Goal: Task Accomplishment & Management: Complete application form

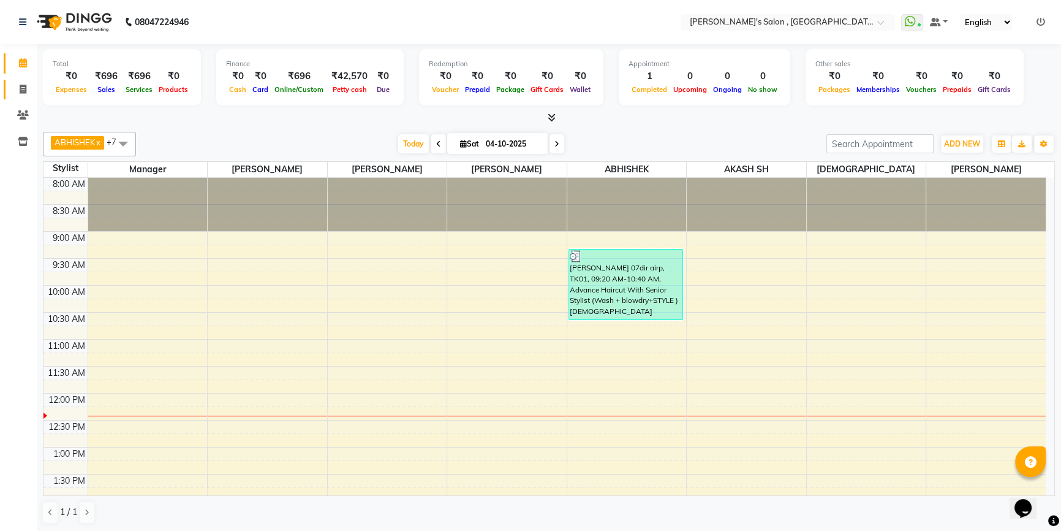
click at [21, 91] on icon at bounding box center [23, 89] width 7 height 9
select select "service"
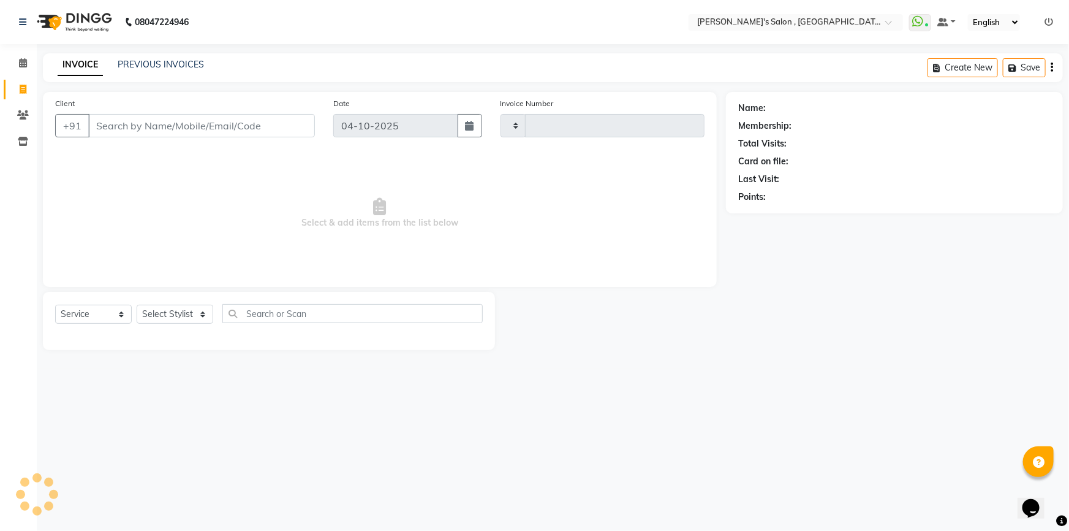
type input "2369"
select select "7416"
click at [135, 127] on input "Client" at bounding box center [201, 125] width 227 height 23
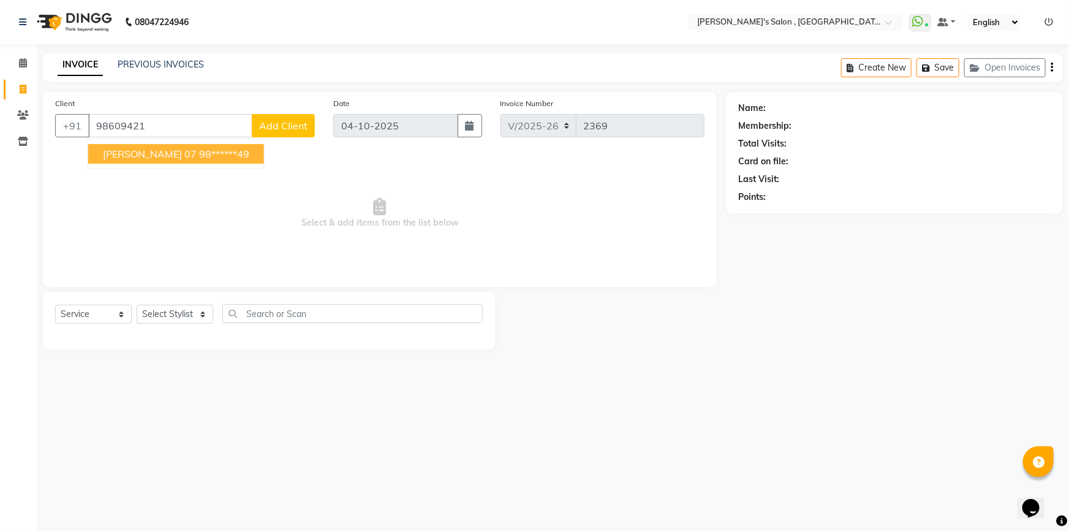
click at [165, 154] on span "[PERSON_NAME] 07" at bounding box center [150, 154] width 94 height 12
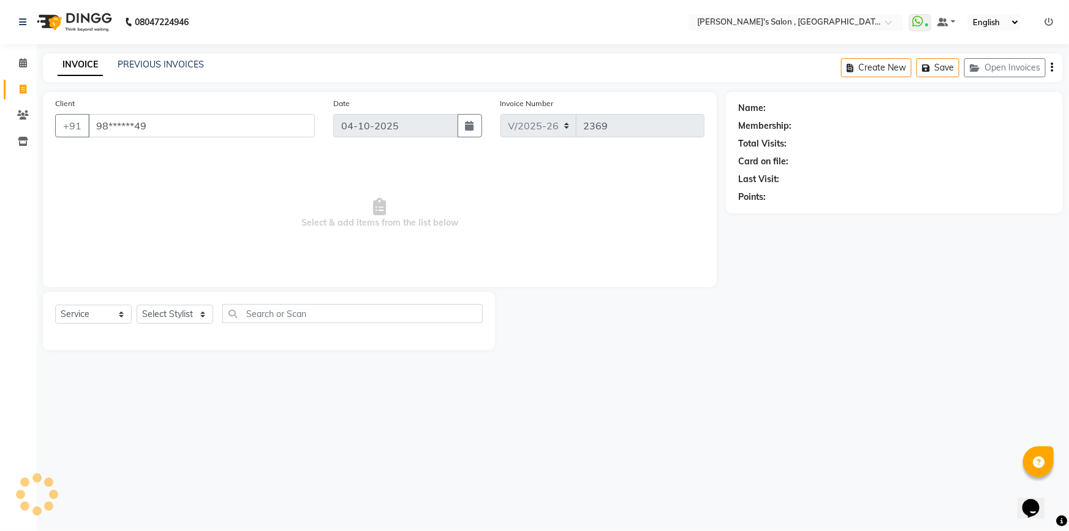
type input "98******49"
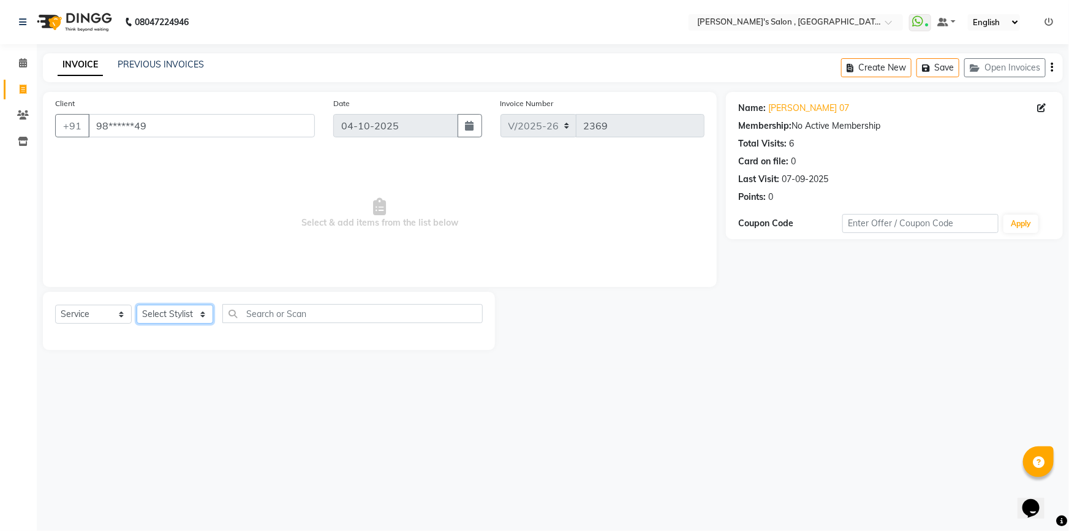
click at [154, 319] on select "Select Stylist ABHISHEK AKASH SH ARJUN SIR Manager [PERSON_NAME] [PERSON_NAME] …" at bounding box center [175, 313] width 77 height 19
select select "79873"
click at [137, 304] on select "Select Stylist ABHISHEK AKASH SH ARJUN SIR Manager [PERSON_NAME] [PERSON_NAME] …" at bounding box center [175, 313] width 77 height 19
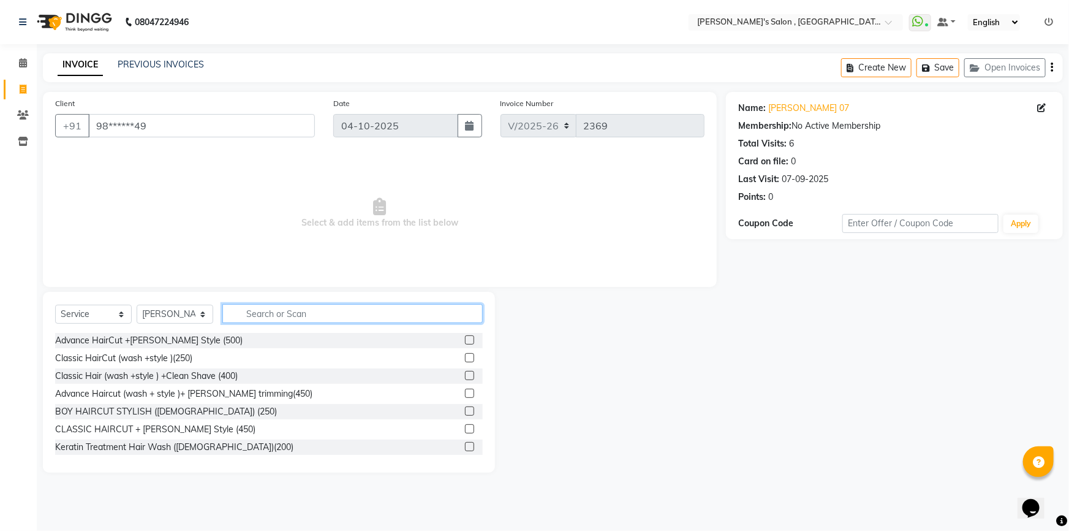
click at [257, 314] on input "text" at bounding box center [352, 313] width 260 height 19
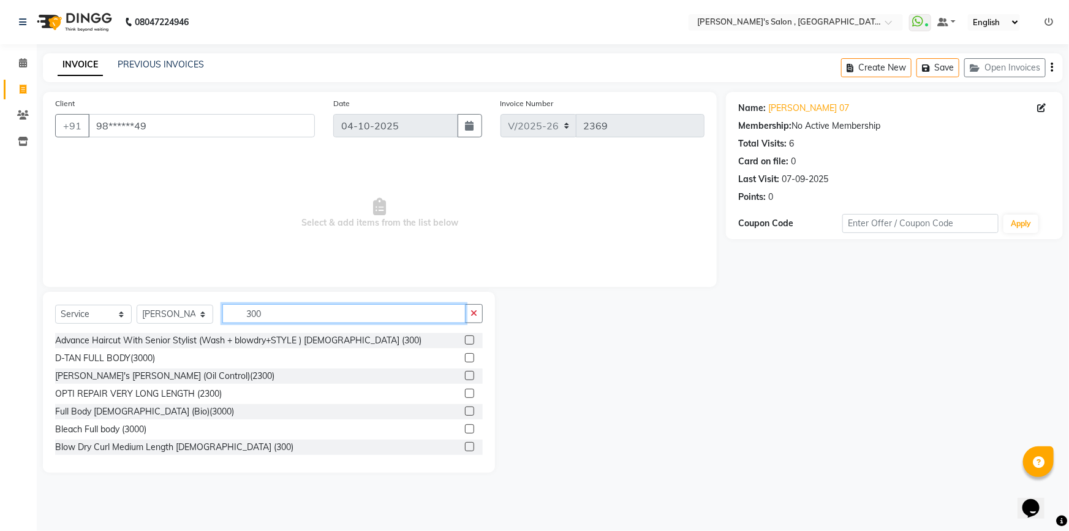
type input "300"
click at [465, 337] on label at bounding box center [469, 339] width 9 height 9
click at [465, 337] on input "checkbox" at bounding box center [469, 340] width 8 height 8
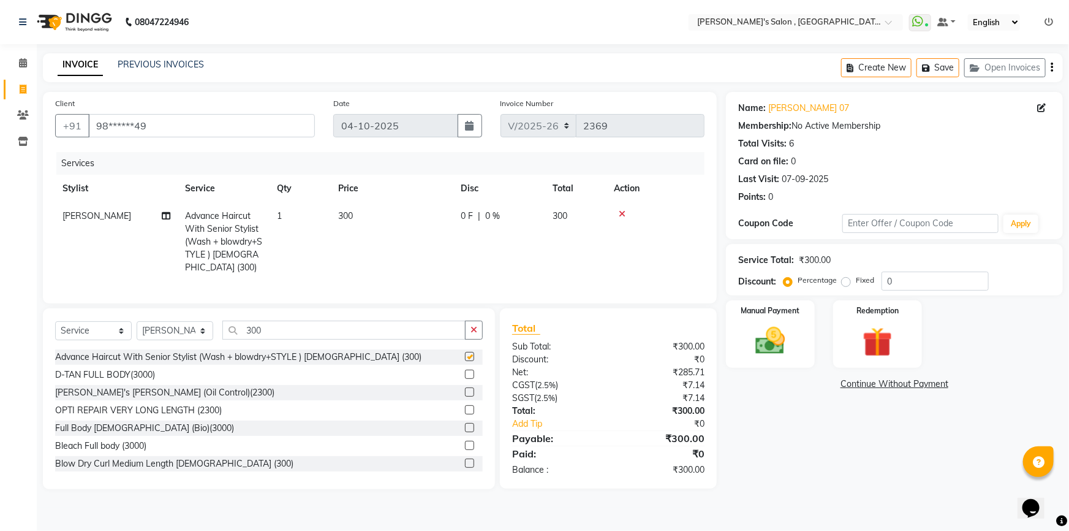
checkbox input "false"
click at [297, 334] on input "300" at bounding box center [343, 329] width 243 height 19
type input "3"
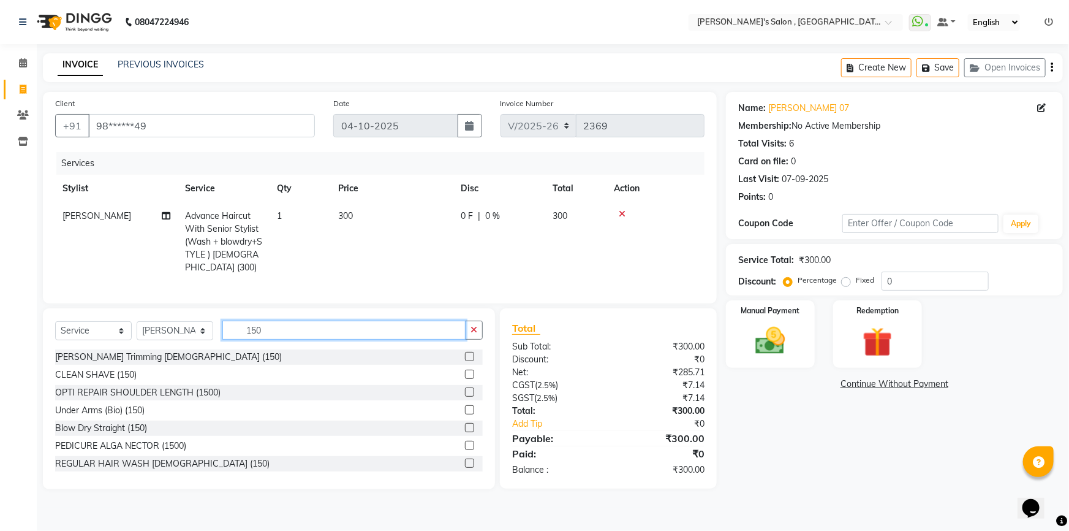
type input "150"
click at [465, 379] on label at bounding box center [469, 373] width 9 height 9
click at [465, 379] on input "checkbox" at bounding box center [469, 375] width 8 height 8
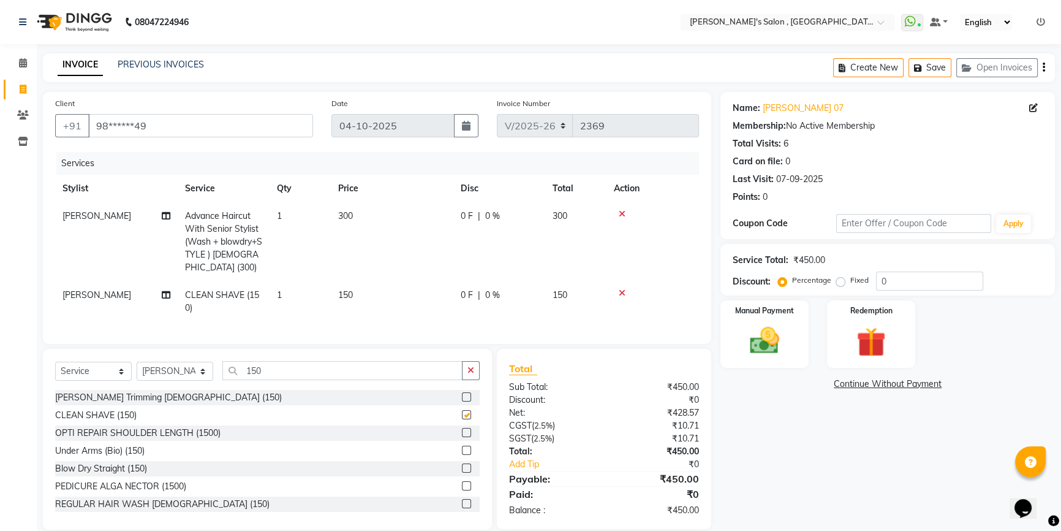
checkbox input "false"
click at [769, 345] on img at bounding box center [765, 340] width 50 height 35
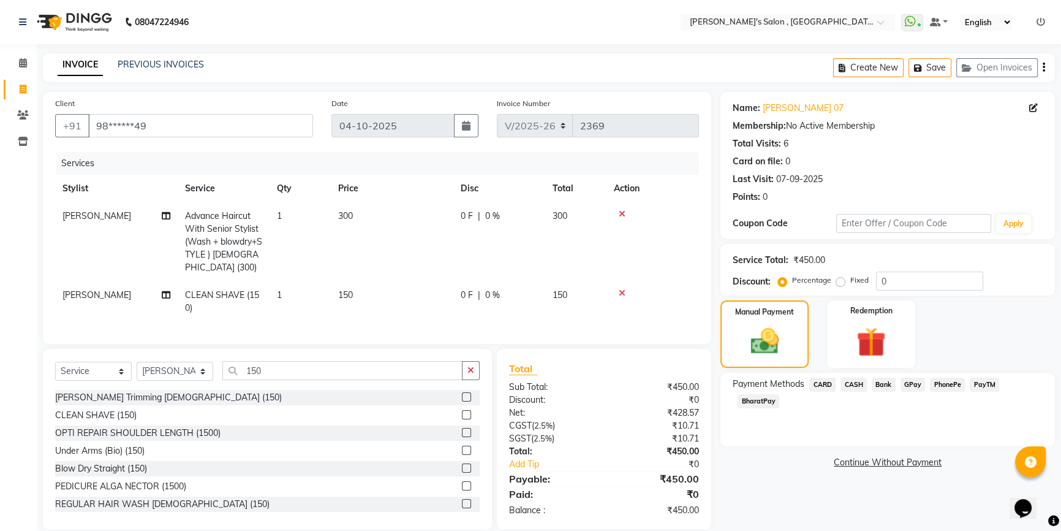
scroll to position [25, 0]
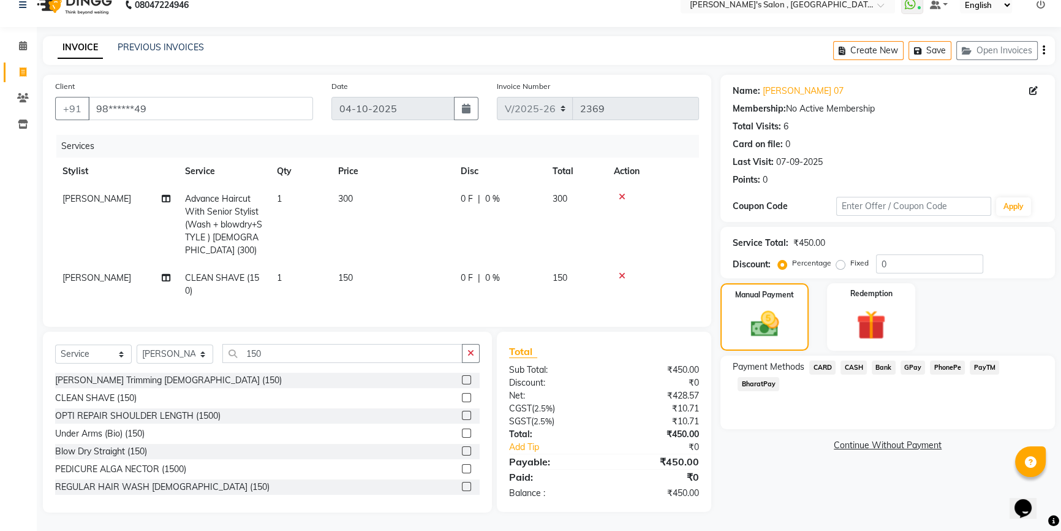
click at [772, 377] on span "BharatPay" at bounding box center [759, 384] width 42 height 14
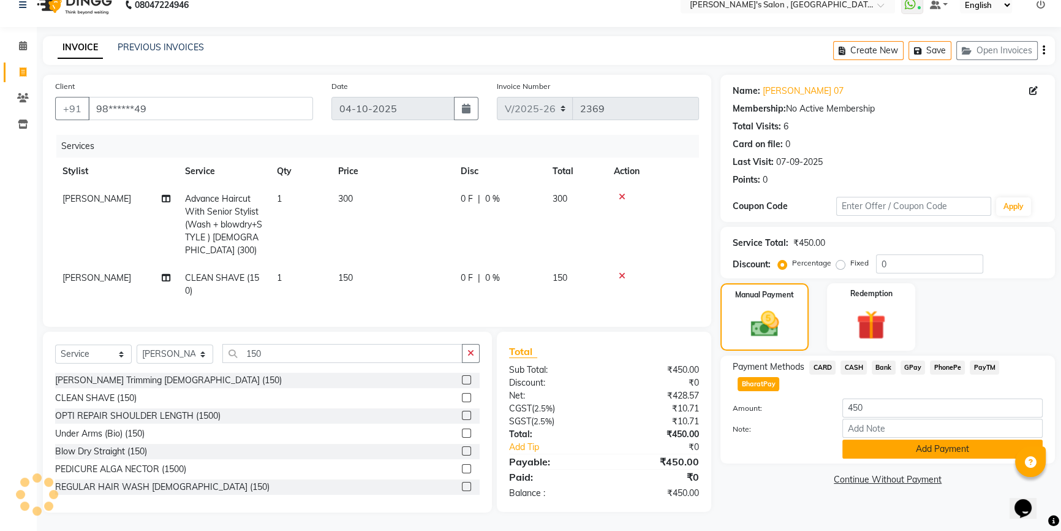
click at [913, 439] on button "Add Payment" at bounding box center [942, 448] width 200 height 19
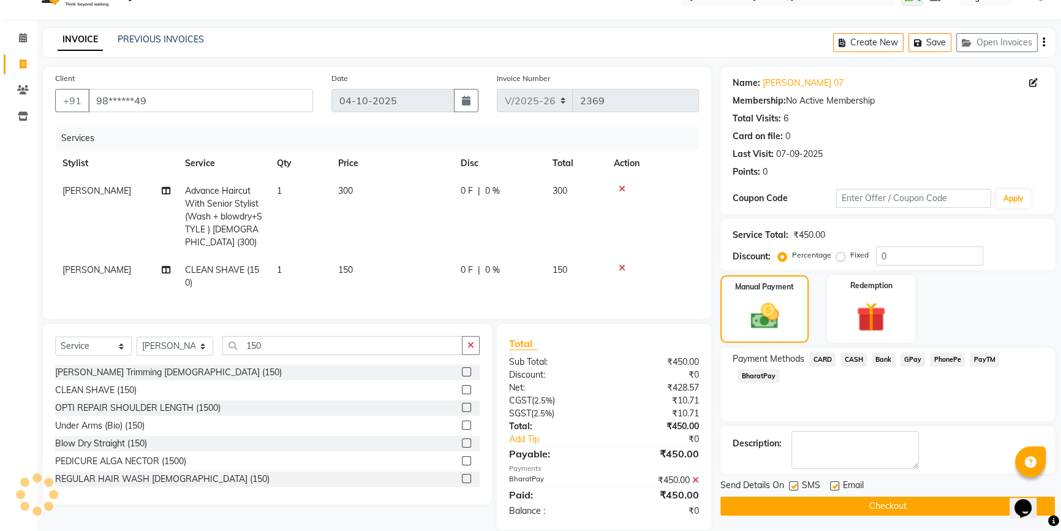
scroll to position [50, 0]
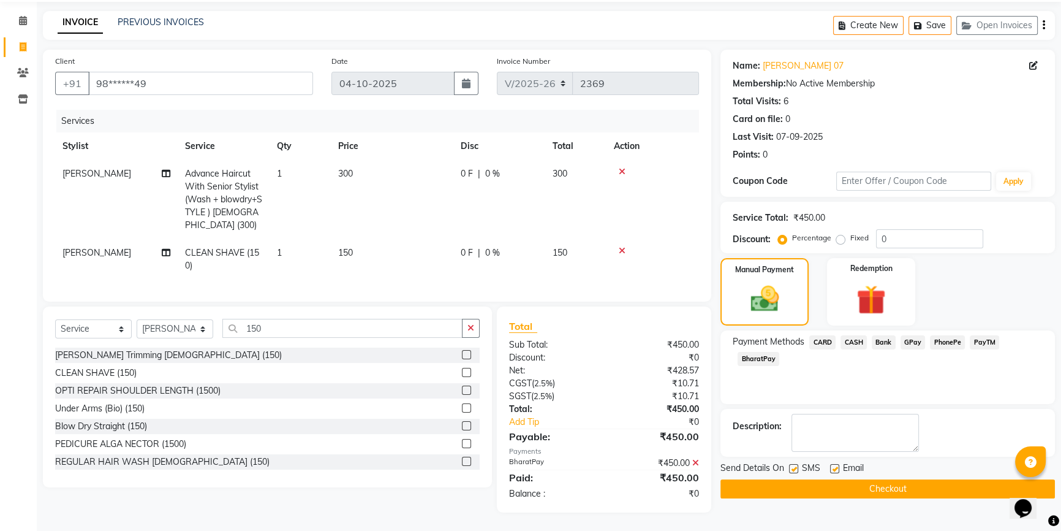
click at [914, 479] on button "Checkout" at bounding box center [887, 488] width 334 height 19
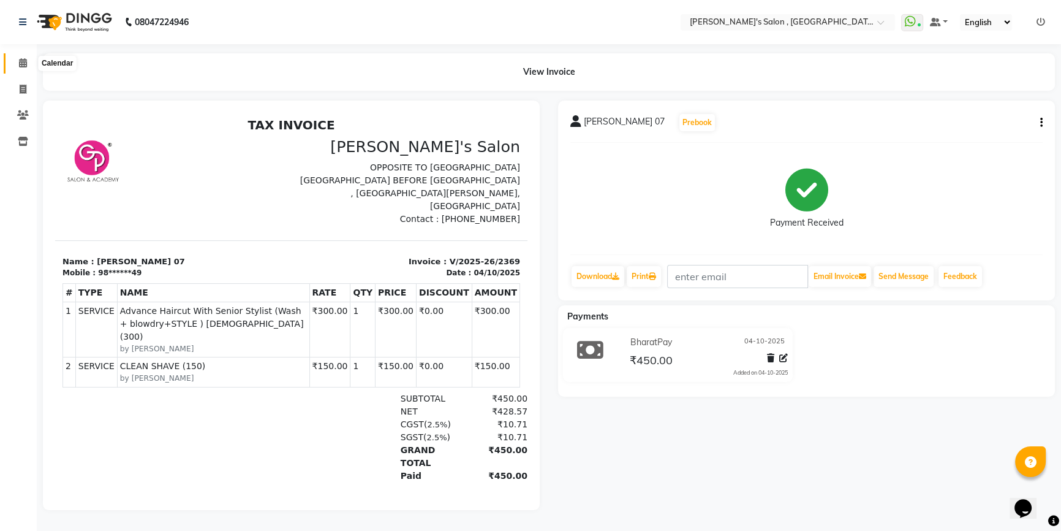
click at [27, 59] on span at bounding box center [22, 63] width 21 height 14
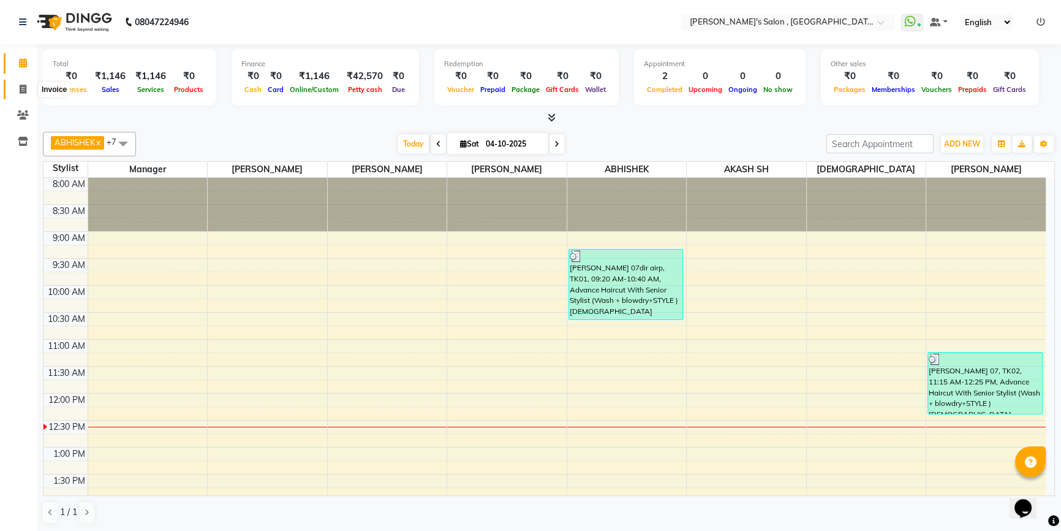
click at [12, 90] on span at bounding box center [22, 90] width 21 height 14
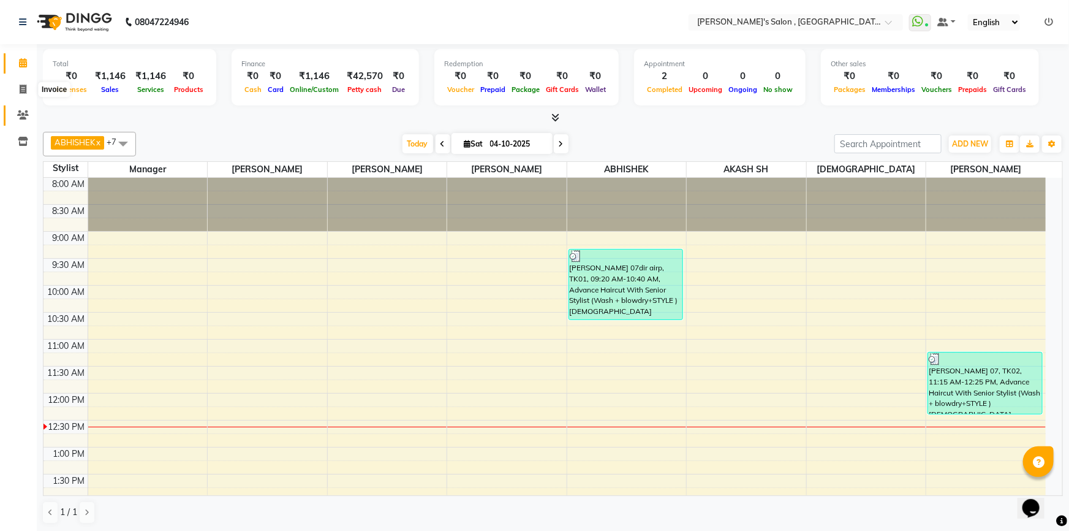
select select "7416"
select select "service"
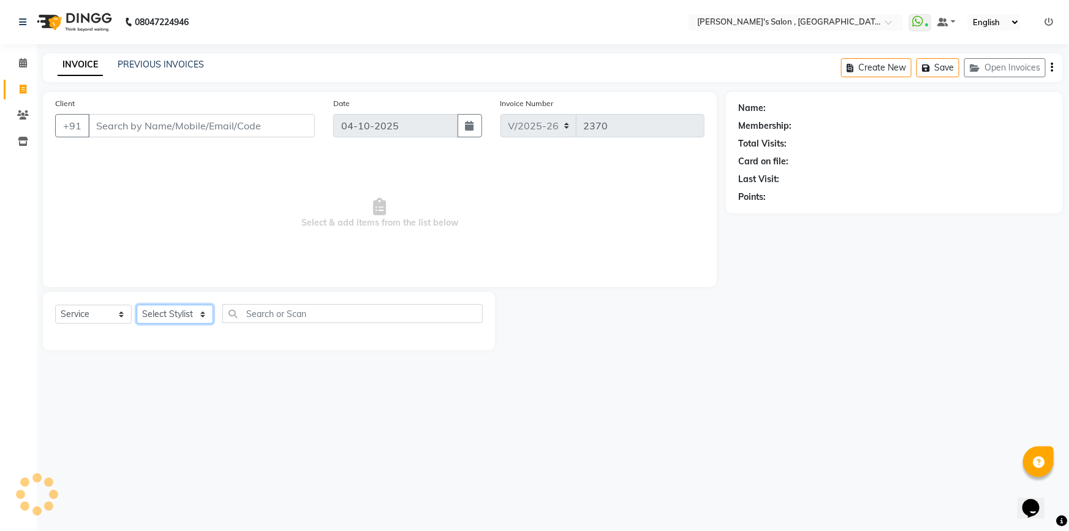
drag, startPoint x: 154, startPoint y: 313, endPoint x: 170, endPoint y: 322, distance: 17.6
click at [154, 313] on select "Select Stylist" at bounding box center [175, 313] width 77 height 19
select select "64874"
click at [137, 304] on select "Select Stylist ABHISHEK AKASH SH ARJUN SIR Manager [PERSON_NAME] [PERSON_NAME] …" at bounding box center [175, 313] width 77 height 19
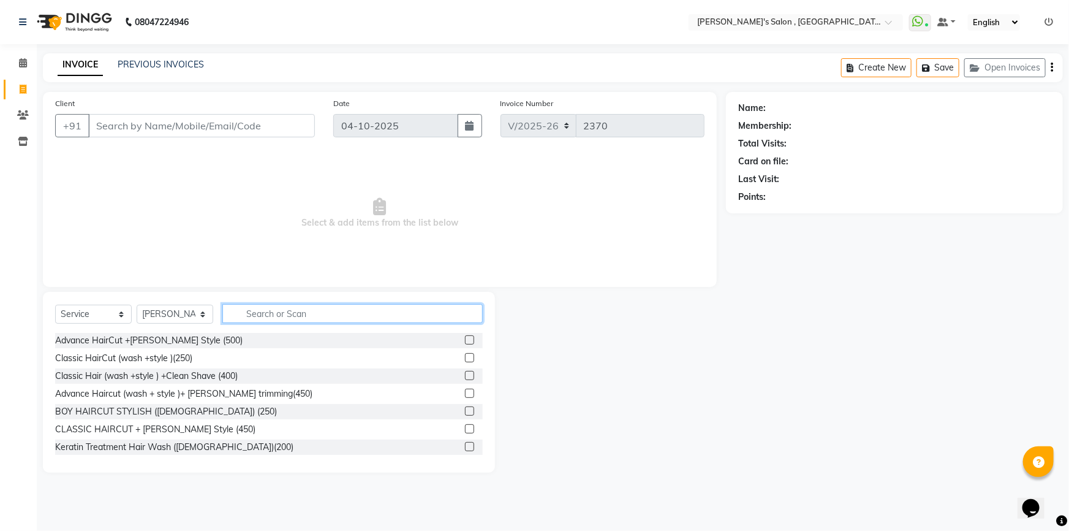
click at [264, 312] on input "text" at bounding box center [352, 313] width 260 height 19
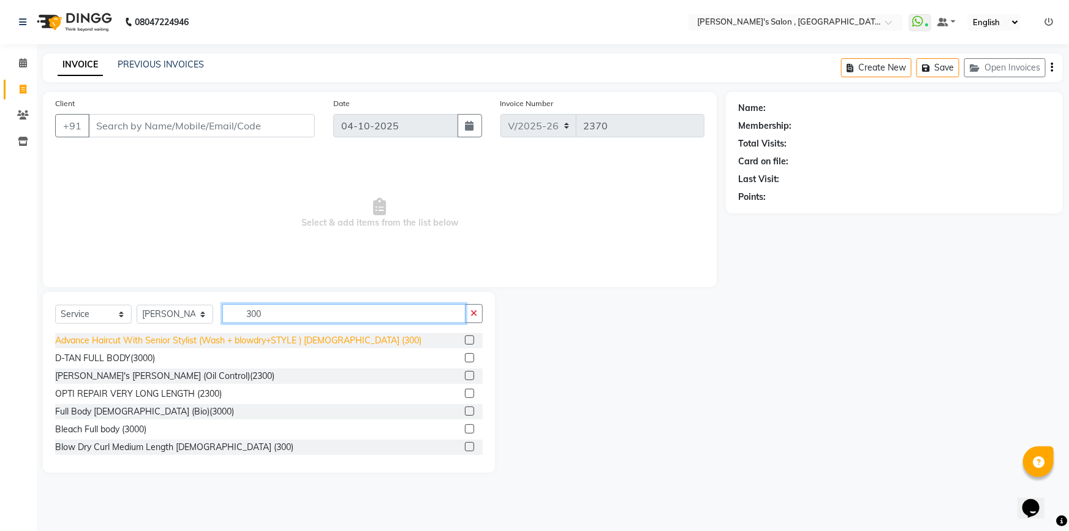
type input "300"
click at [190, 346] on div "Advance Haircut With Senior Stylist (Wash + blowdry+STYLE ) [DEMOGRAPHIC_DATA] …" at bounding box center [238, 340] width 366 height 13
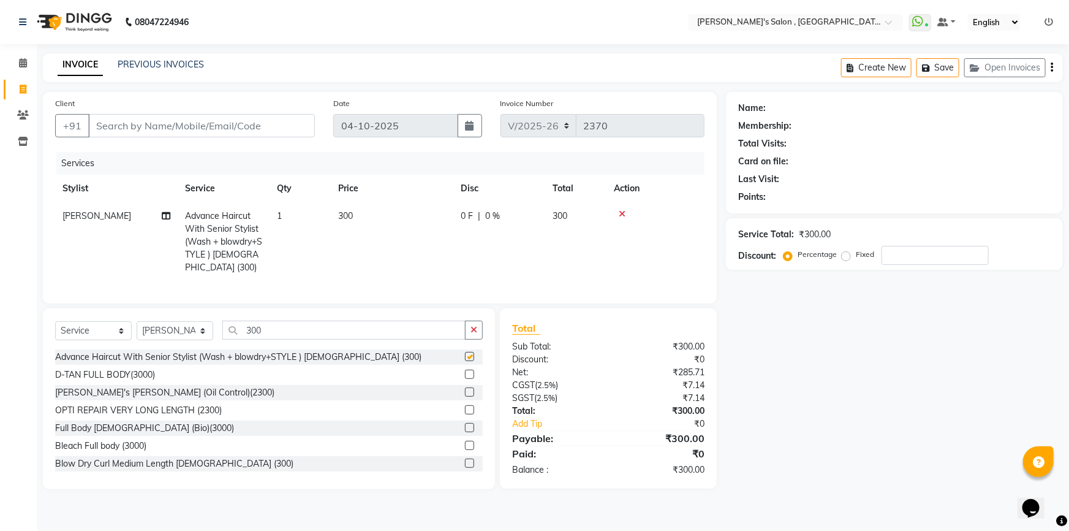
checkbox input "false"
click at [257, 339] on input "300" at bounding box center [343, 329] width 243 height 19
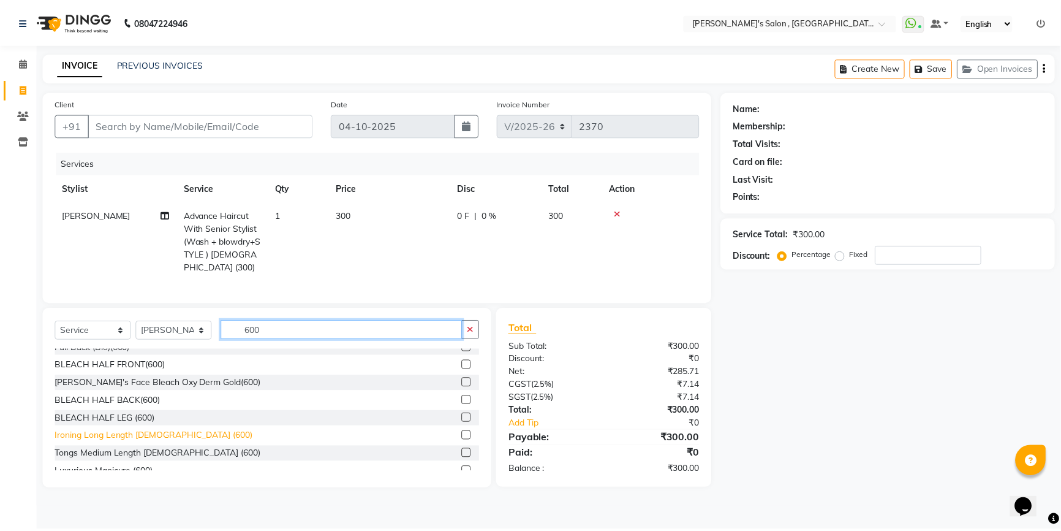
scroll to position [334, 0]
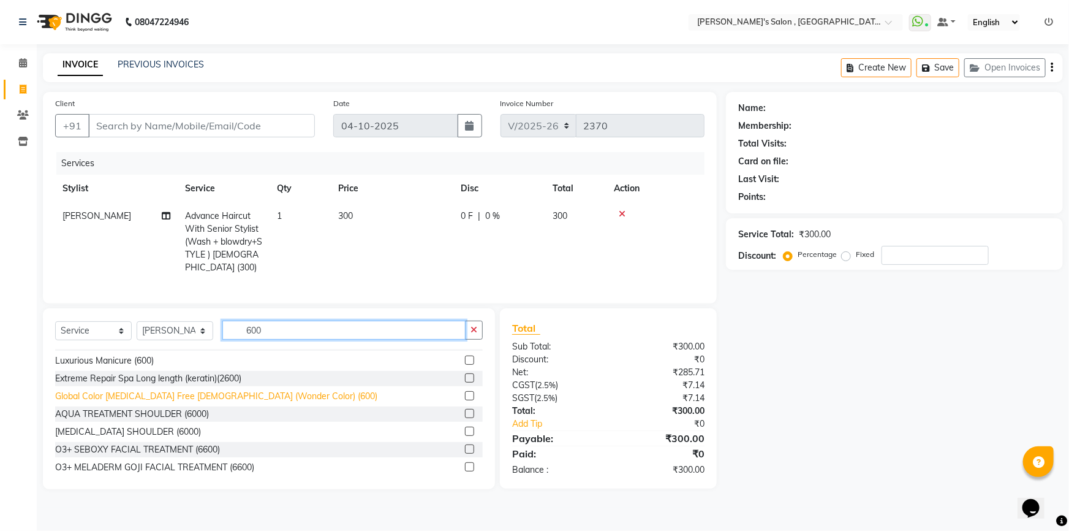
type input "600"
click at [169, 402] on div "Global Color [MEDICAL_DATA] Free [DEMOGRAPHIC_DATA] (Wonder Color) (600)" at bounding box center [216, 396] width 322 height 13
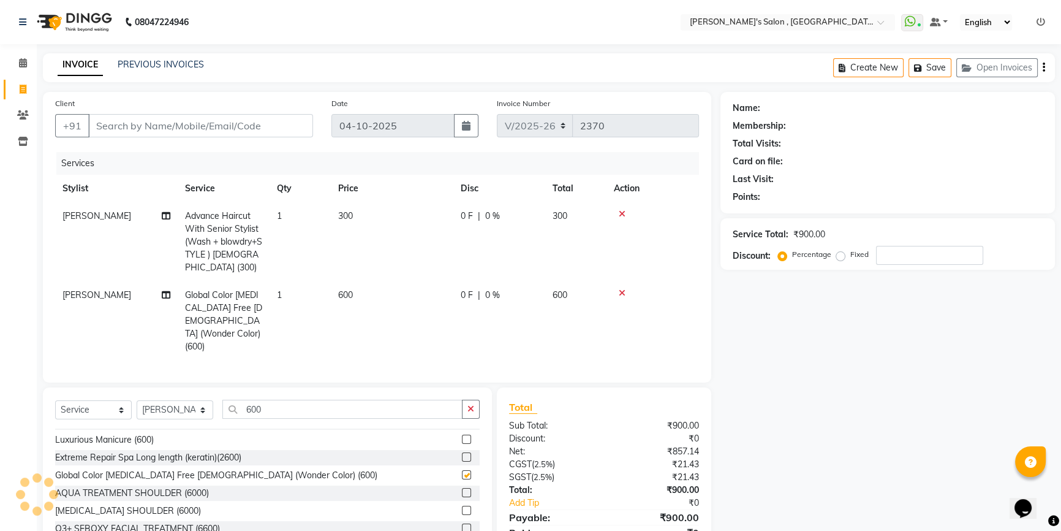
checkbox input "false"
click at [140, 125] on input "Client" at bounding box center [200, 125] width 225 height 23
type input "u"
type input "0"
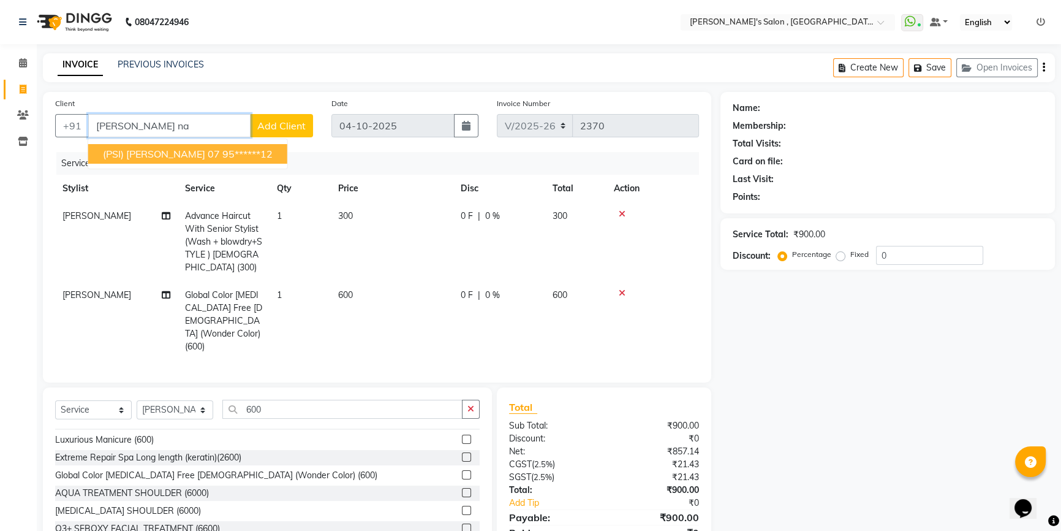
click at [190, 153] on span "(PSI) [PERSON_NAME] 07" at bounding box center [161, 154] width 117 height 12
type input "95******12"
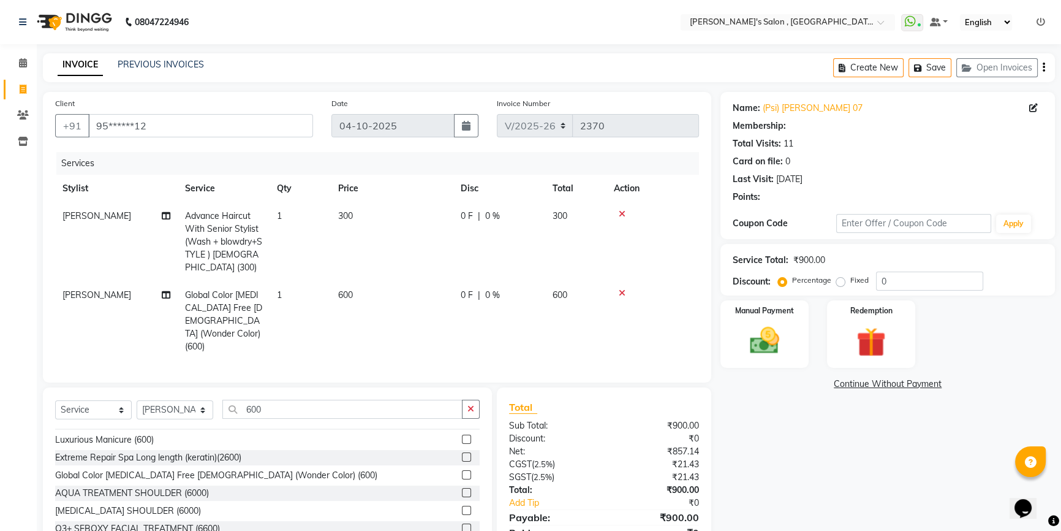
type input "15"
select select "1: Object"
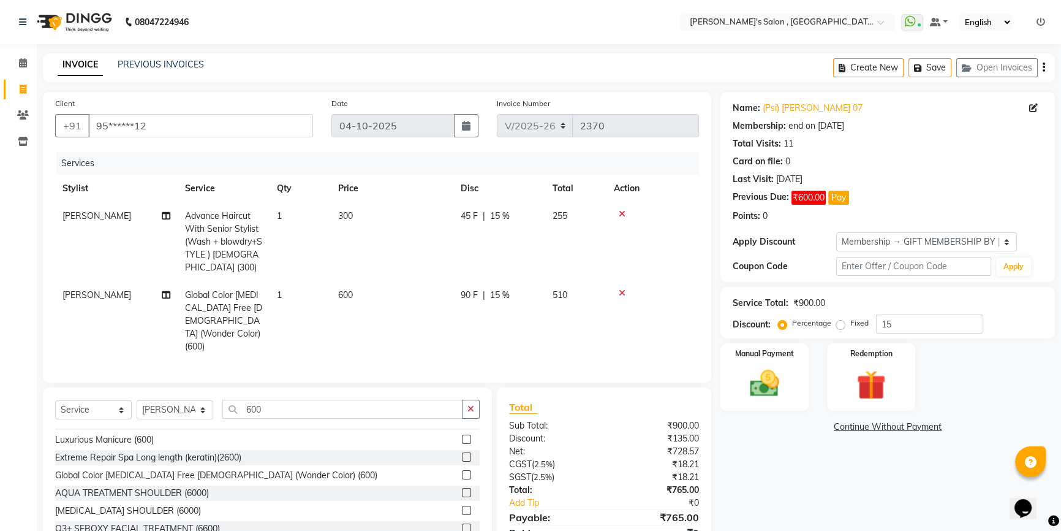
scroll to position [38, 0]
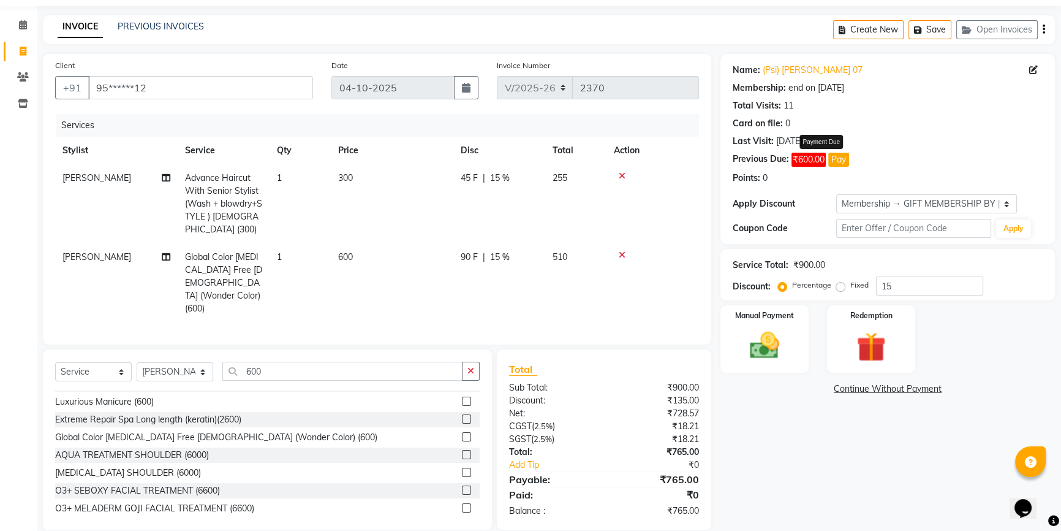
click at [839, 160] on button "Pay" at bounding box center [838, 160] width 21 height 14
select select "1"
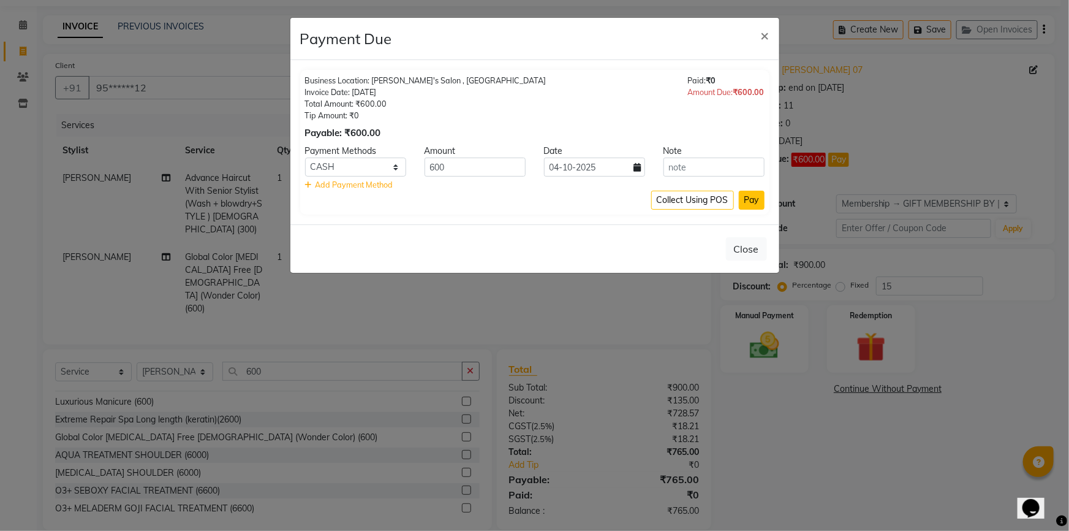
click at [759, 203] on button "Pay" at bounding box center [752, 200] width 26 height 19
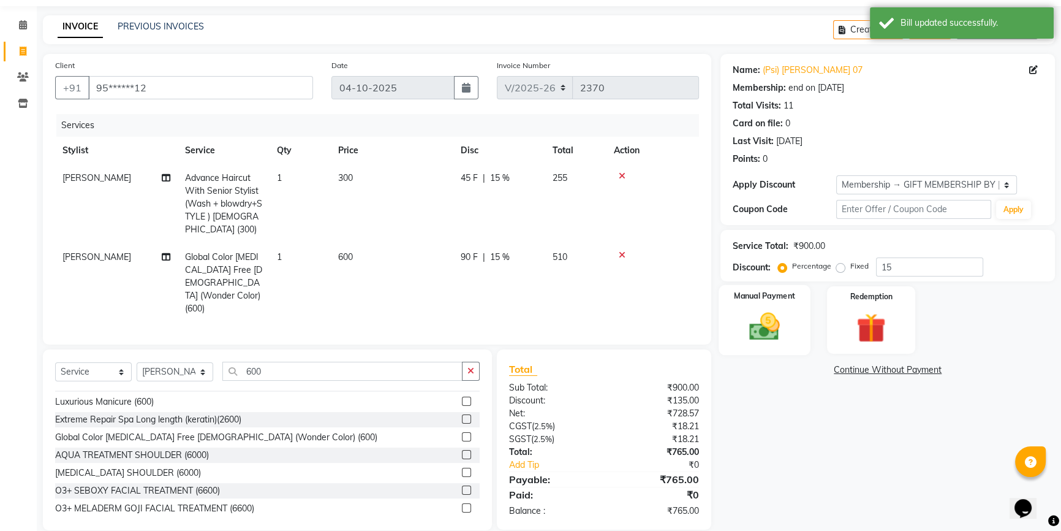
click at [779, 338] on img at bounding box center [765, 326] width 50 height 35
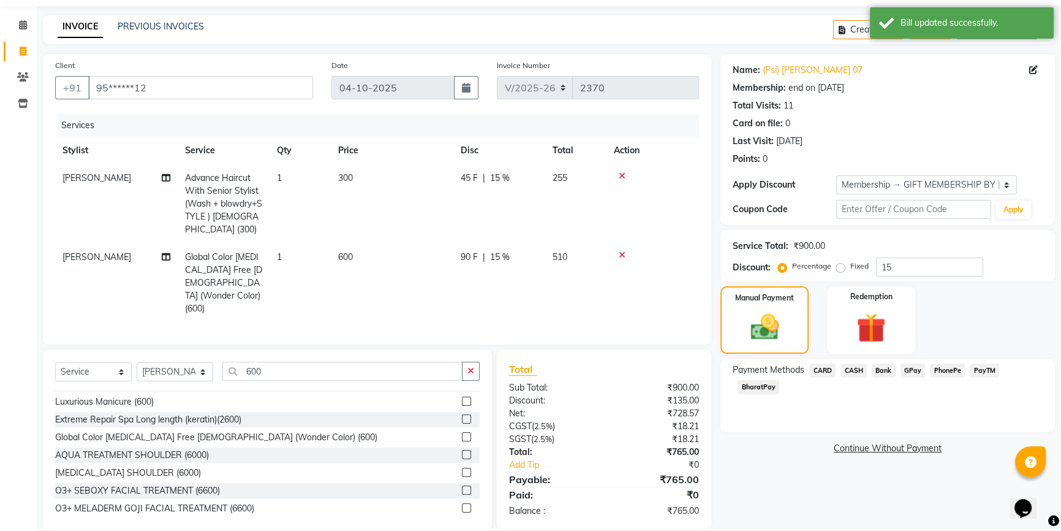
click at [853, 368] on span "CASH" at bounding box center [853, 370] width 26 height 14
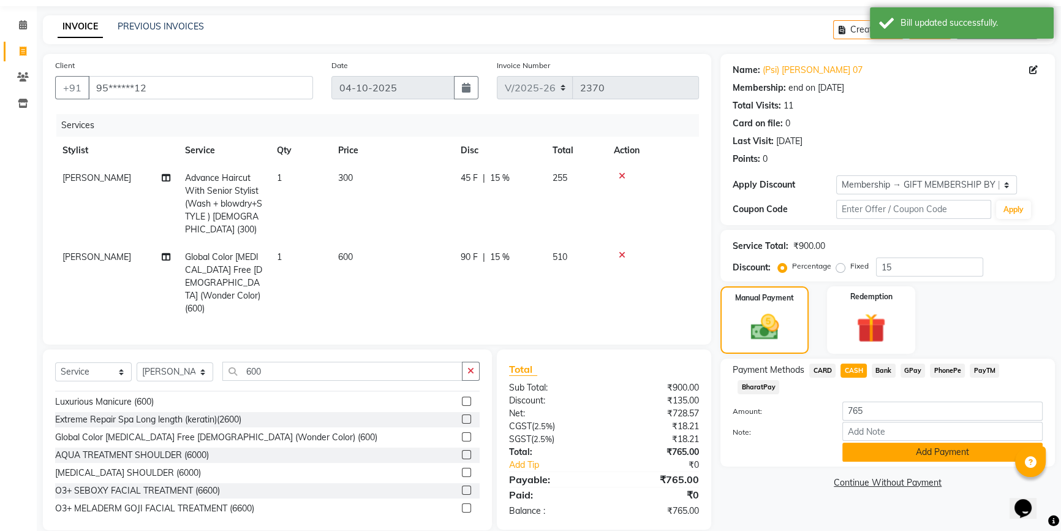
click at [889, 447] on button "Add Payment" at bounding box center [942, 451] width 200 height 19
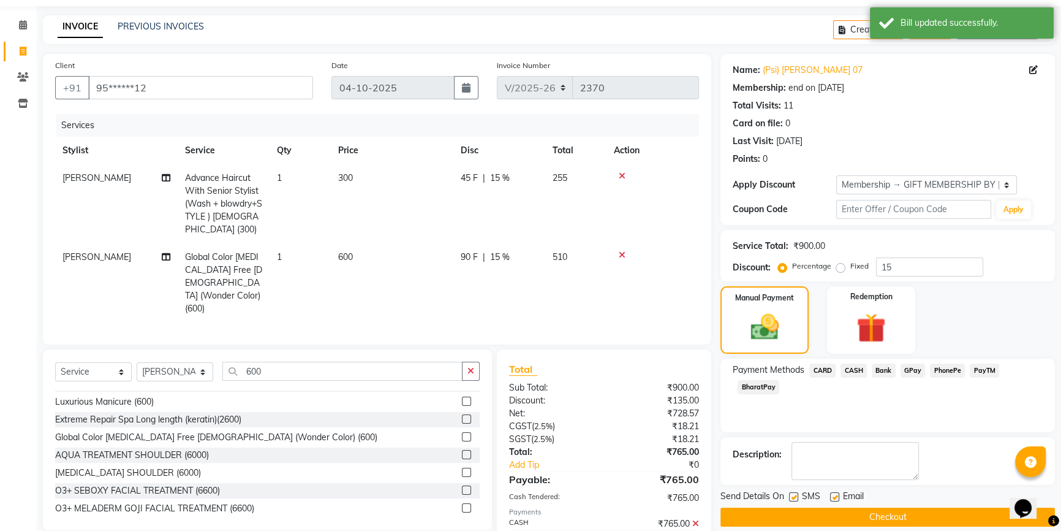
scroll to position [81, 0]
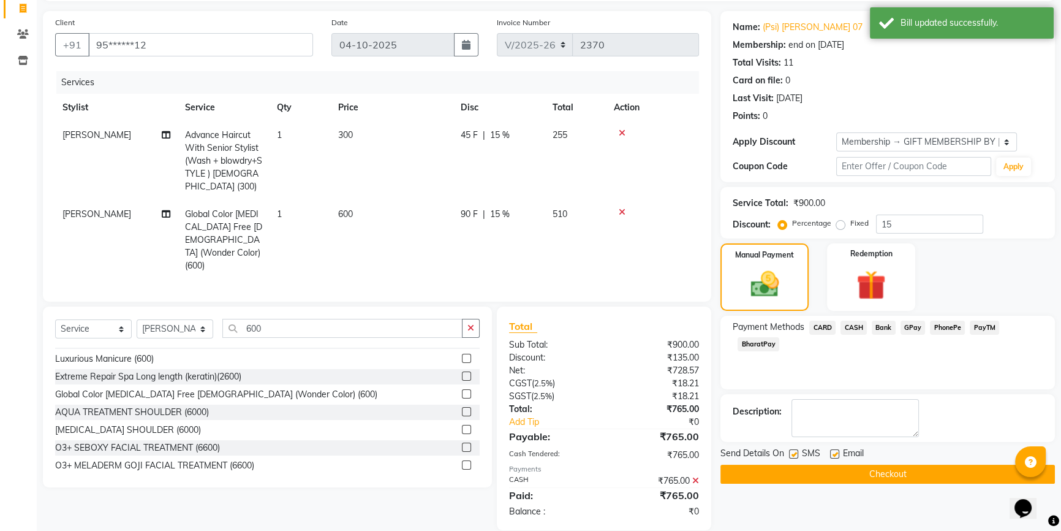
click at [901, 470] on button "Checkout" at bounding box center [887, 473] width 334 height 19
